Goal: Task Accomplishment & Management: Manage account settings

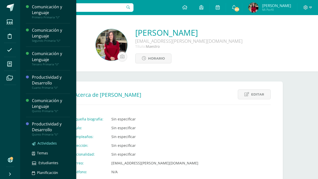
click at [44, 142] on span "Actividades" at bounding box center [46, 143] width 19 height 5
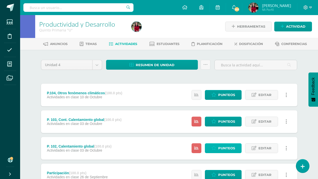
click at [225, 146] on span "Punteos" at bounding box center [226, 147] width 17 height 9
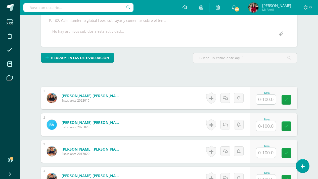
scroll to position [94, 0]
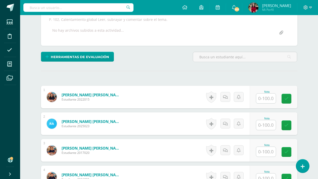
click at [260, 100] on input "text" at bounding box center [266, 98] width 20 height 10
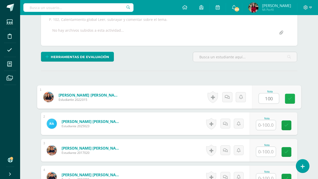
click at [289, 95] on link at bounding box center [289, 99] width 10 height 10
type input "100"
click at [261, 127] on input "text" at bounding box center [266, 125] width 20 height 10
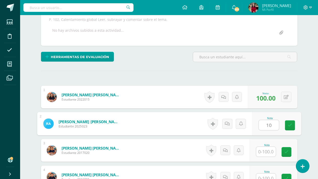
type input "100"
click at [290, 123] on icon at bounding box center [289, 125] width 5 height 4
click at [260, 151] on input "text" at bounding box center [266, 152] width 20 height 10
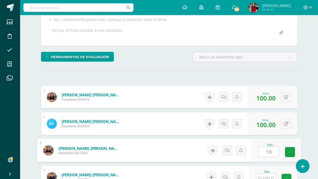
type input "100"
click at [292, 149] on link at bounding box center [289, 152] width 10 height 10
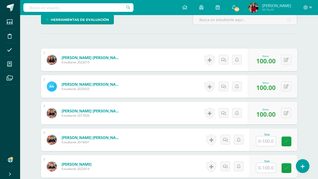
scroll to position [131, 0]
click at [257, 140] on input "text" at bounding box center [266, 141] width 20 height 10
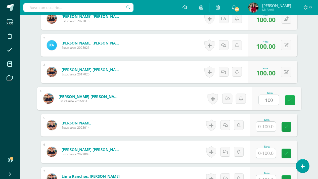
scroll to position [226, 0]
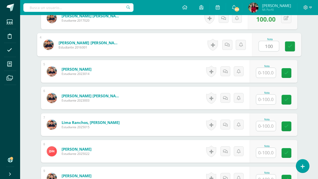
type input "100"
click at [263, 71] on input "text" at bounding box center [266, 73] width 20 height 10
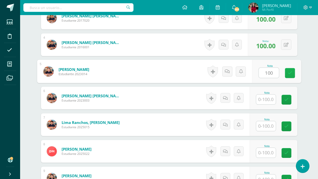
click at [287, 70] on link at bounding box center [289, 73] width 10 height 10
type input "100"
click at [265, 98] on input "text" at bounding box center [266, 99] width 20 height 10
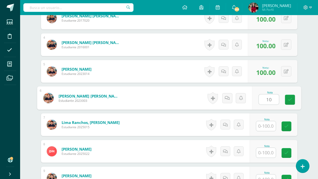
type input "100"
click at [289, 98] on icon at bounding box center [289, 99] width 5 height 4
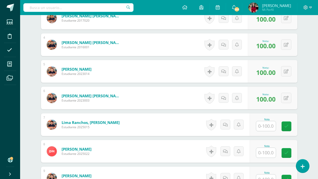
click at [266, 128] on input "text" at bounding box center [266, 126] width 20 height 10
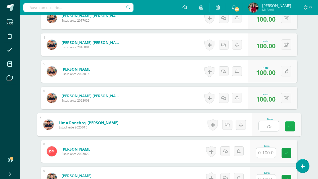
click at [290, 127] on icon at bounding box center [289, 126] width 5 height 4
type input "75"
click at [263, 153] on input "text" at bounding box center [266, 153] width 20 height 10
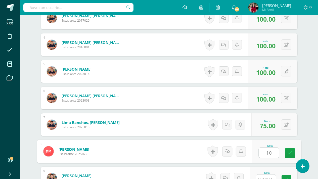
type input "100"
click at [287, 149] on link at bounding box center [289, 153] width 10 height 10
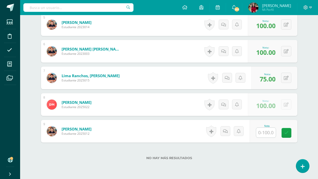
scroll to position [291, 0]
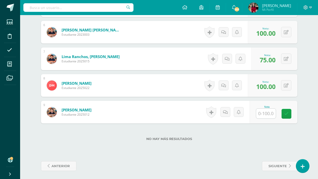
click at [258, 113] on input "text" at bounding box center [266, 113] width 20 height 10
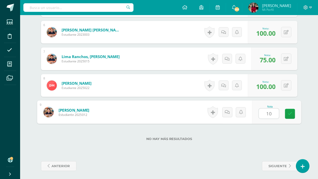
type input "100"
click at [290, 110] on link at bounding box center [289, 114] width 10 height 10
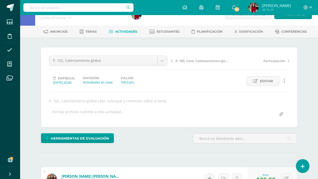
scroll to position [0, 0]
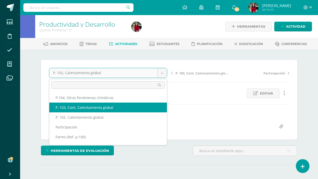
select select "/dashboard/teacher/grade-activity/221063/"
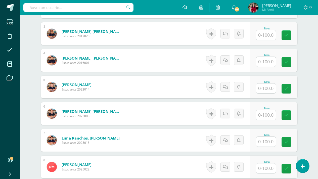
scroll to position [211, 0]
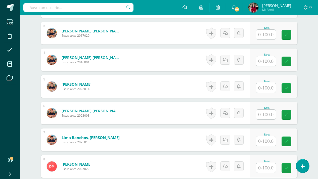
click at [261, 140] on input "text" at bounding box center [266, 141] width 20 height 10
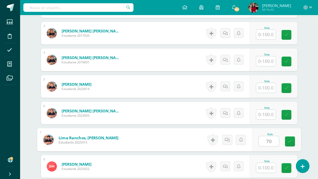
type input "70"
click at [267, 166] on input "text" at bounding box center [266, 168] width 20 height 10
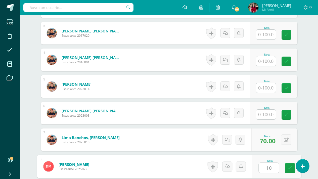
type input "100"
click at [289, 168] on icon at bounding box center [289, 168] width 5 height 4
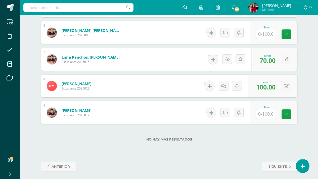
scroll to position [293, 0]
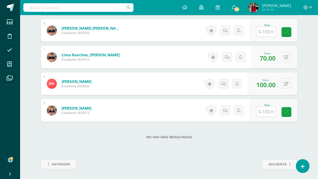
click at [255, 111] on div "Nota" at bounding box center [273, 110] width 48 height 23
click at [260, 114] on input "text" at bounding box center [266, 112] width 20 height 10
type input "100"
click at [292, 109] on link at bounding box center [289, 112] width 10 height 10
click at [259, 30] on input "text" at bounding box center [266, 32] width 20 height 10
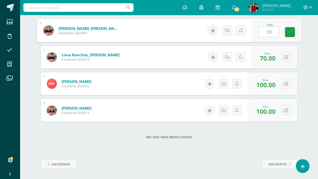
type input "100"
click at [288, 30] on icon at bounding box center [289, 32] width 5 height 4
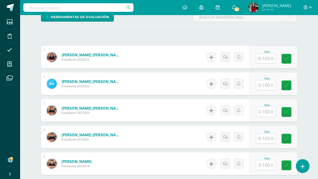
scroll to position [133, 0]
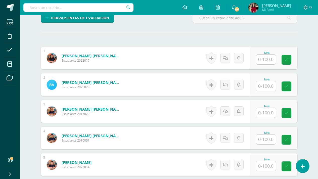
click at [258, 59] on input "text" at bounding box center [266, 59] width 20 height 10
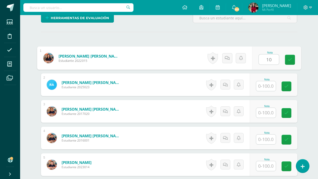
type input "100"
click at [290, 57] on link at bounding box center [289, 60] width 10 height 10
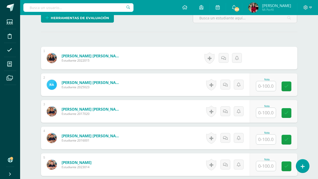
click at [263, 86] on input "text" at bounding box center [266, 86] width 20 height 10
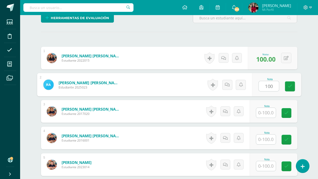
type input "100"
click at [263, 112] on input "text" at bounding box center [266, 113] width 20 height 10
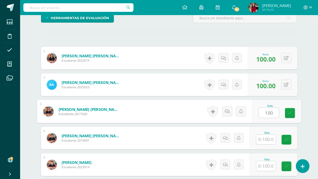
type input "100"
click at [258, 143] on input "text" at bounding box center [266, 139] width 20 height 10
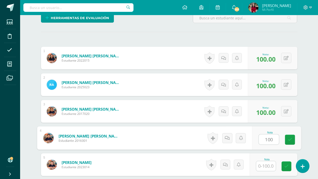
type input "100"
click at [260, 166] on input "text" at bounding box center [266, 166] width 20 height 10
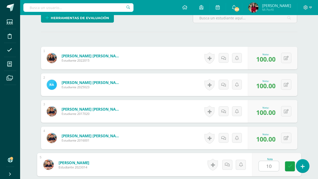
type input "100"
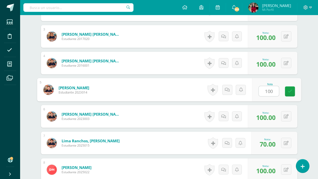
scroll to position [224, 0]
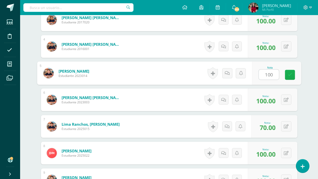
click at [290, 74] on icon at bounding box center [289, 75] width 5 height 4
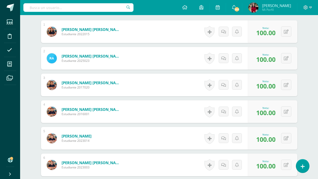
scroll to position [0, 0]
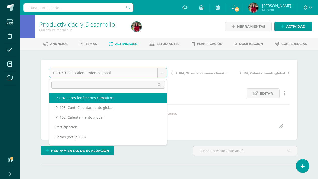
select select "/dashboard/teacher/grade-activity/221064/"
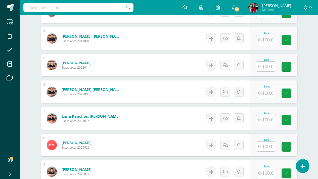
scroll to position [233, 0]
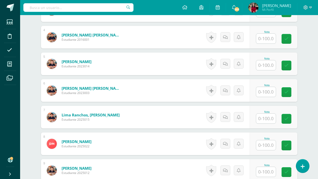
click at [261, 120] on input "text" at bounding box center [266, 118] width 20 height 10
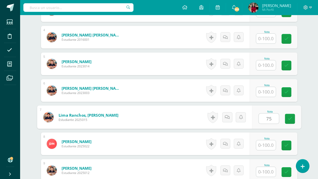
type input "75"
click at [266, 146] on input "text" at bounding box center [266, 145] width 20 height 10
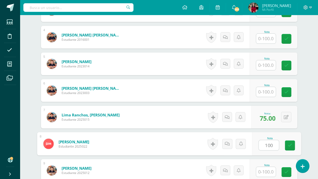
type input "100"
click at [261, 175] on input "text" at bounding box center [266, 172] width 20 height 10
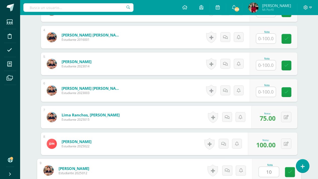
type input "100"
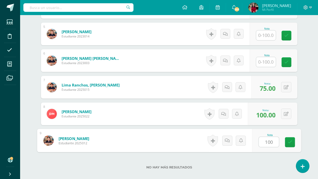
scroll to position [293, 0]
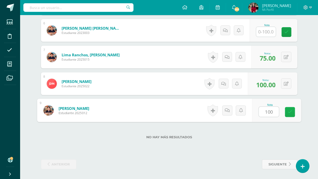
click at [287, 110] on icon at bounding box center [289, 112] width 5 height 4
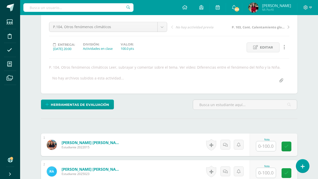
scroll to position [50, 0]
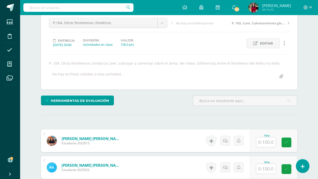
click at [258, 140] on input "text" at bounding box center [266, 142] width 20 height 10
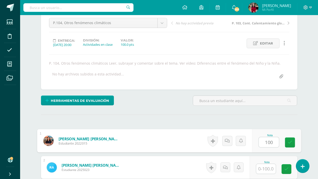
type input "100"
click at [265, 169] on input "text" at bounding box center [266, 169] width 20 height 10
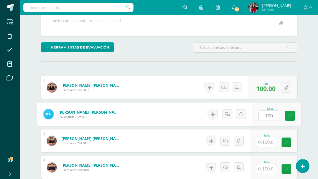
scroll to position [110, 0]
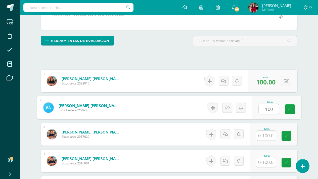
type input "100"
click at [258, 135] on input "text" at bounding box center [266, 136] width 20 height 10
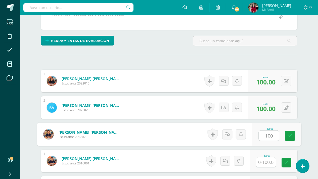
type input "100"
click at [259, 163] on input "text" at bounding box center [266, 162] width 20 height 10
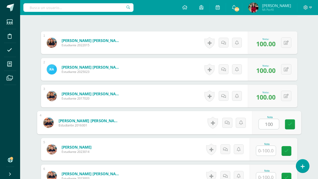
scroll to position [155, 0]
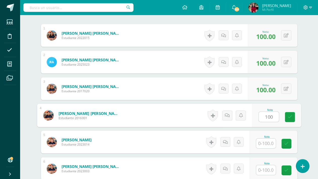
type input "100"
click at [263, 142] on input "text" at bounding box center [266, 143] width 20 height 10
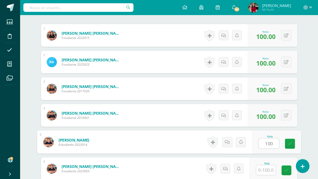
type input "100"
click at [261, 170] on input "text" at bounding box center [266, 170] width 20 height 10
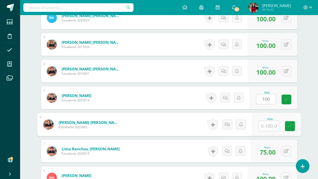
scroll to position [207, 0]
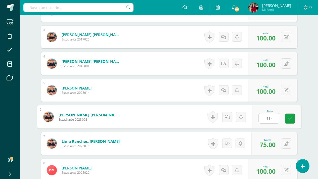
type input "100"
click at [290, 115] on link at bounding box center [289, 118] width 10 height 10
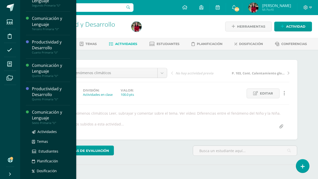
scroll to position [59, 0]
click at [53, 133] on span "Actividades" at bounding box center [46, 131] width 19 height 5
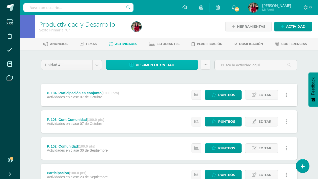
click at [153, 67] on span "Resumen de unidad" at bounding box center [155, 64] width 39 height 9
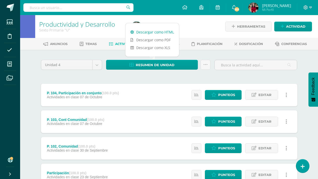
click at [155, 32] on link "Descargar como HTML" at bounding box center [151, 32] width 53 height 8
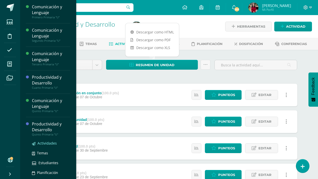
click at [52, 144] on span "Actividades" at bounding box center [46, 143] width 19 height 5
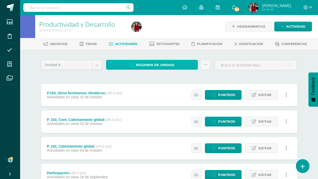
click at [144, 66] on span "Resumen de unidad" at bounding box center [155, 64] width 39 height 9
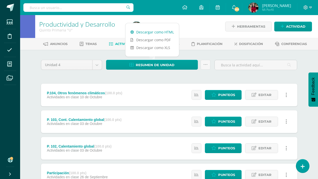
click at [157, 30] on link "Descargar como HTML" at bounding box center [151, 32] width 53 height 8
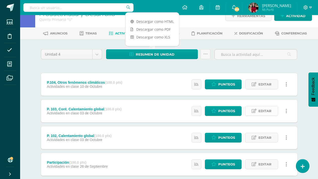
click at [270, 110] on span "Editar" at bounding box center [264, 110] width 13 height 9
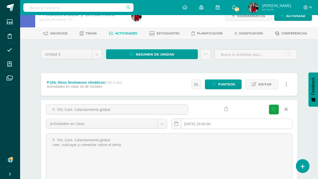
click at [200, 124] on input "[DATE] 20:00:00" at bounding box center [231, 124] width 120 height 10
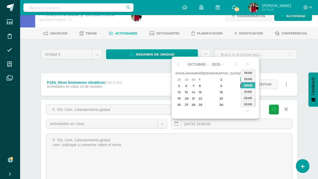
click at [240, 86] on div "10" at bounding box center [242, 86] width 5 height 6
type input "2025-10-10 20:00"
click at [274, 106] on button "Guardar" at bounding box center [274, 109] width 10 height 10
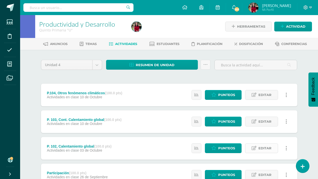
click at [266, 148] on span "Editar" at bounding box center [264, 147] width 13 height 9
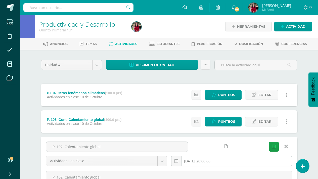
click at [201, 161] on input "2025-10-03 20:00:00" at bounding box center [231, 161] width 120 height 10
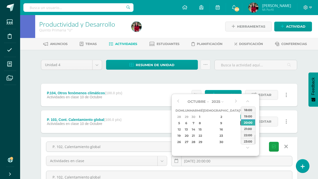
click at [240, 124] on div "10" at bounding box center [242, 123] width 5 height 6
type input "2025-10-10 20:00"
click at [272, 145] on icon "submit" at bounding box center [274, 146] width 4 height 4
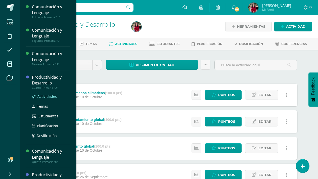
click at [50, 95] on span "Actividades" at bounding box center [46, 96] width 19 height 5
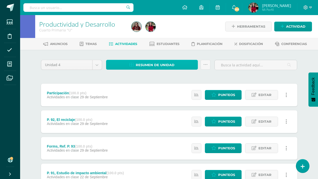
click at [147, 63] on span "Resumen de unidad" at bounding box center [155, 64] width 39 height 9
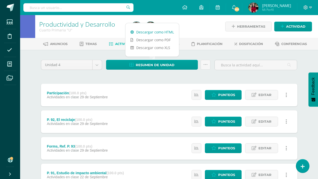
click at [143, 30] on link "Descargar como HTML" at bounding box center [151, 32] width 53 height 8
